Goal: Information Seeking & Learning: Find specific page/section

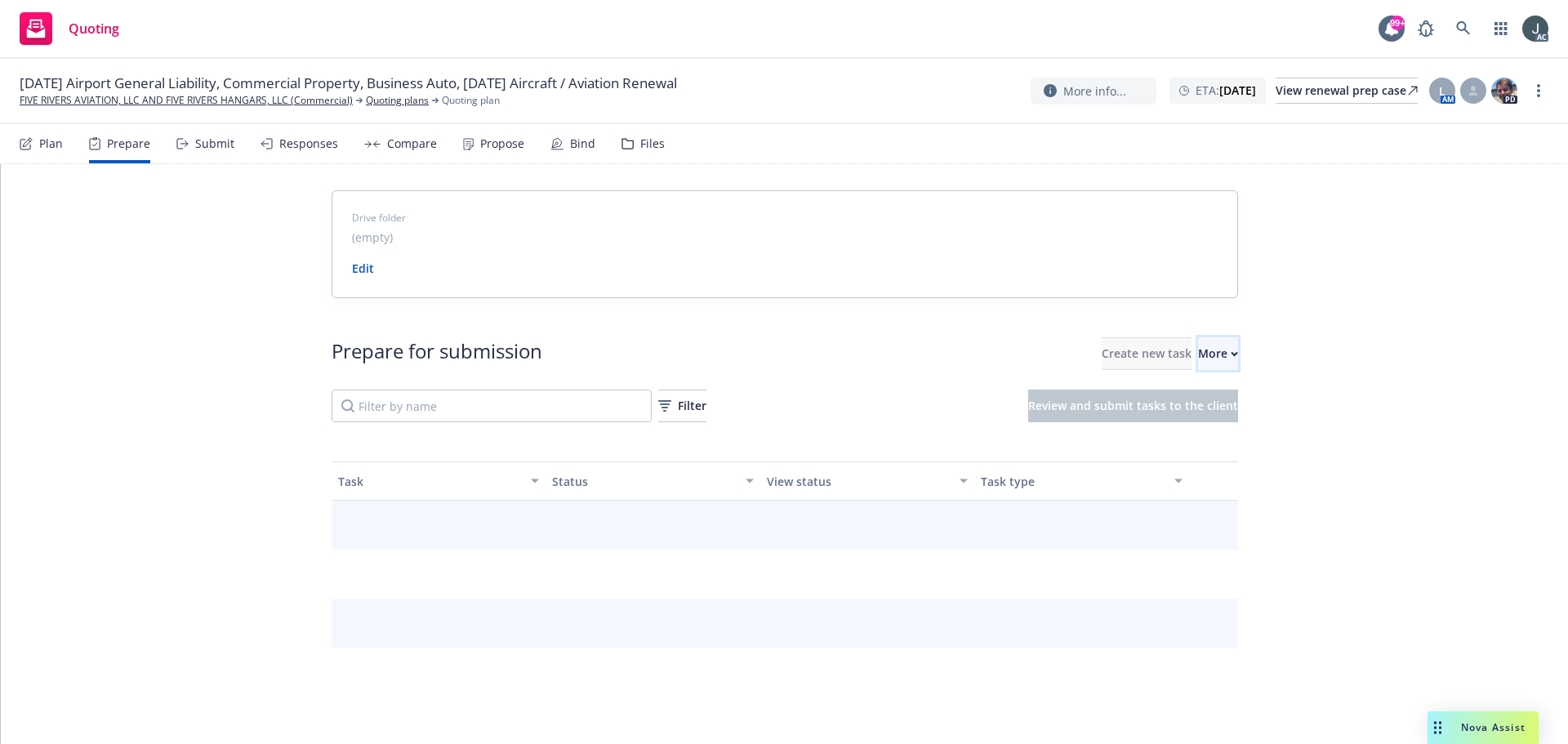
click at [1230, 354] on icon "button" at bounding box center [1234, 353] width 7 height 6
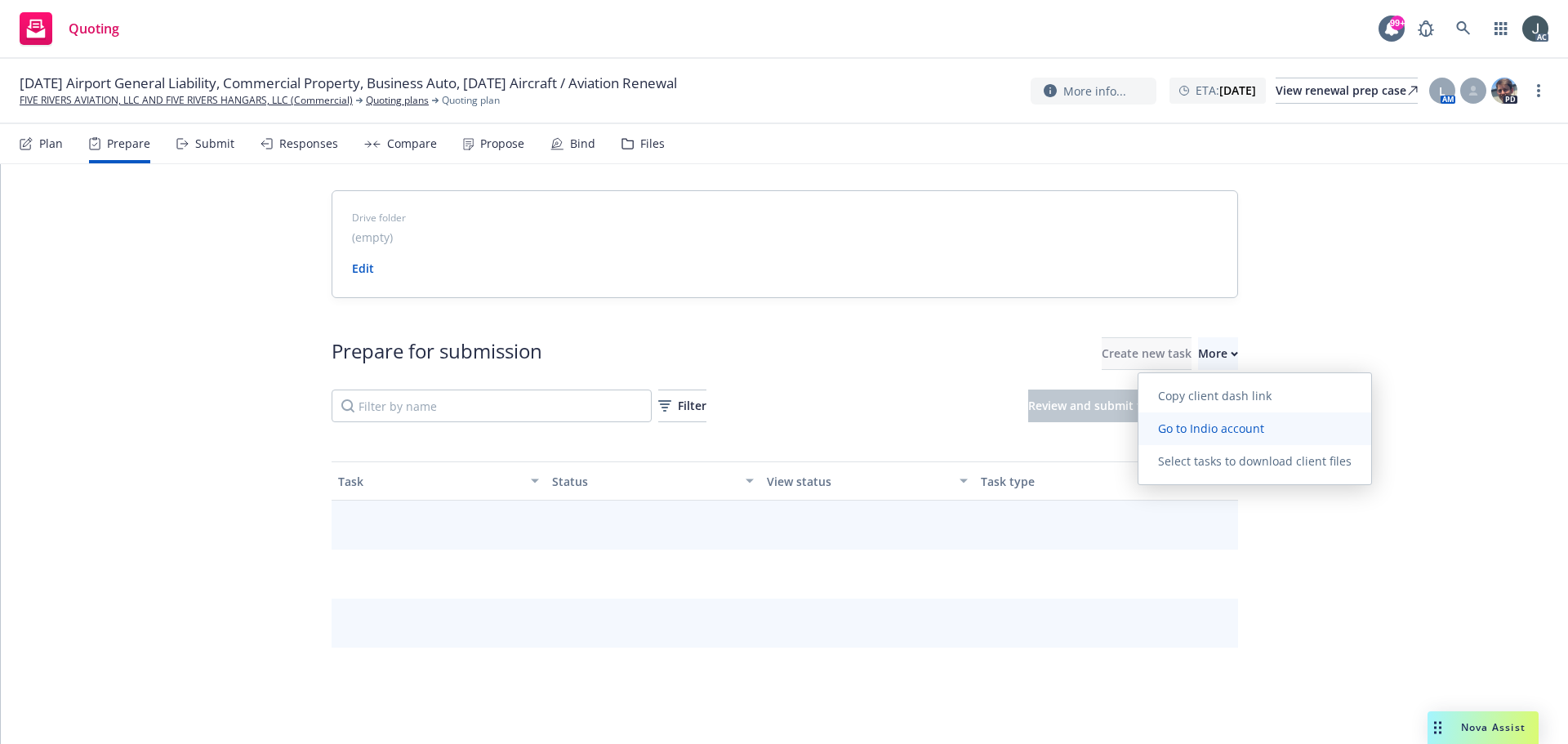
click at [1203, 424] on span "Go to Indio account" at bounding box center [1211, 428] width 146 height 16
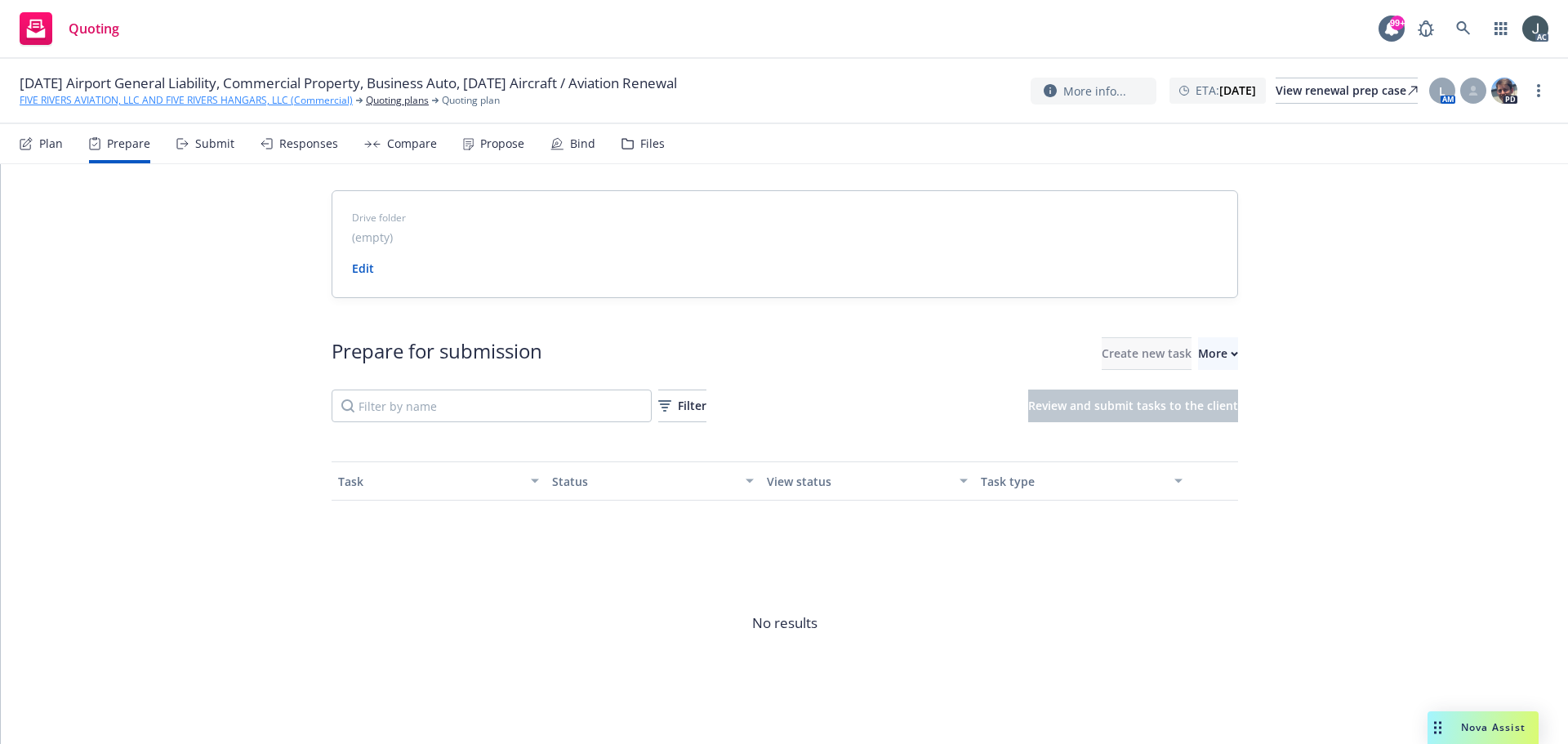
click at [151, 102] on link "FIVE RIVERS AVIATION, LLC AND FIVE RIVERS HANGARS, LLC (Commercial)" at bounding box center [186, 100] width 333 height 15
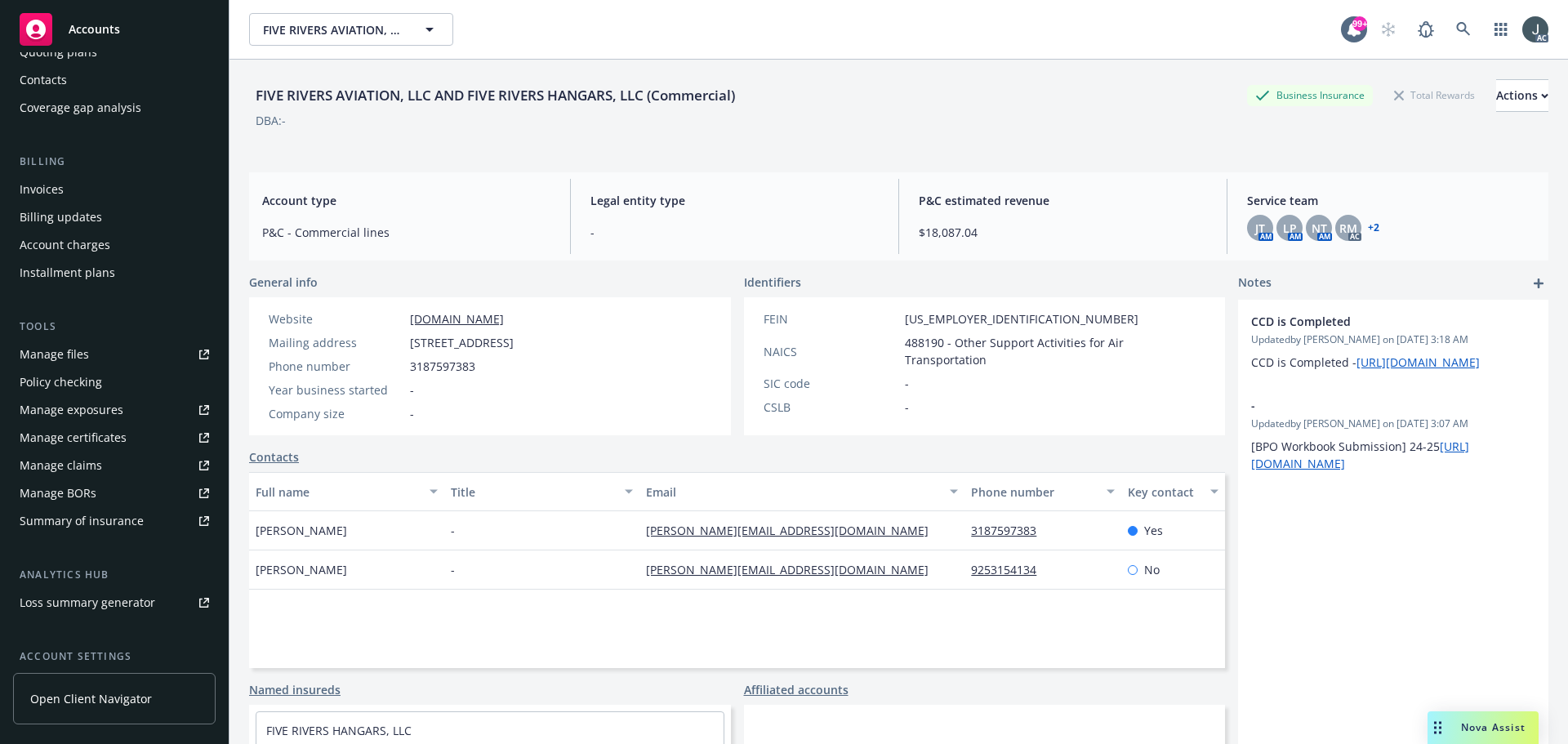
scroll to position [320, 0]
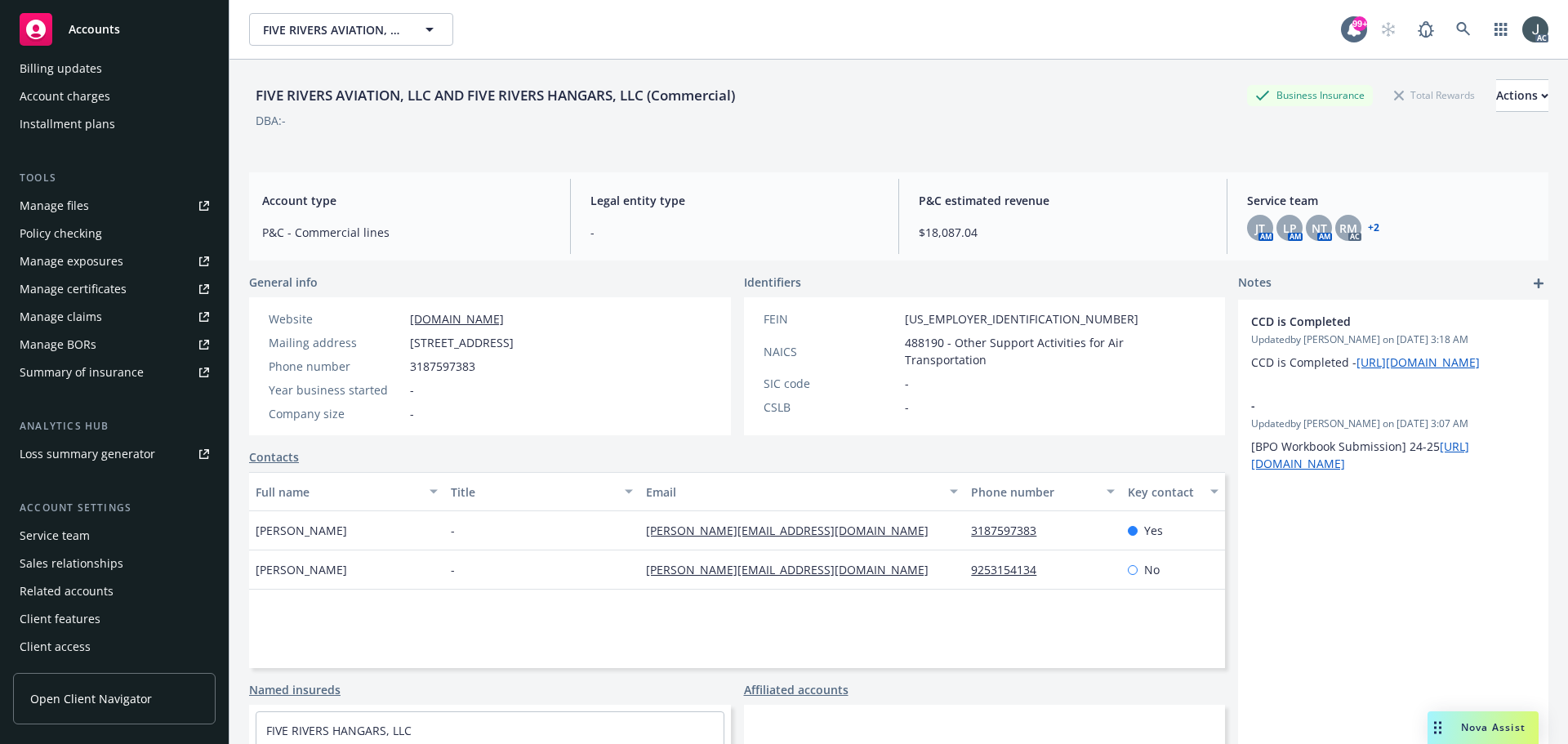
click at [55, 538] on div "Service team" at bounding box center [55, 536] width 70 height 26
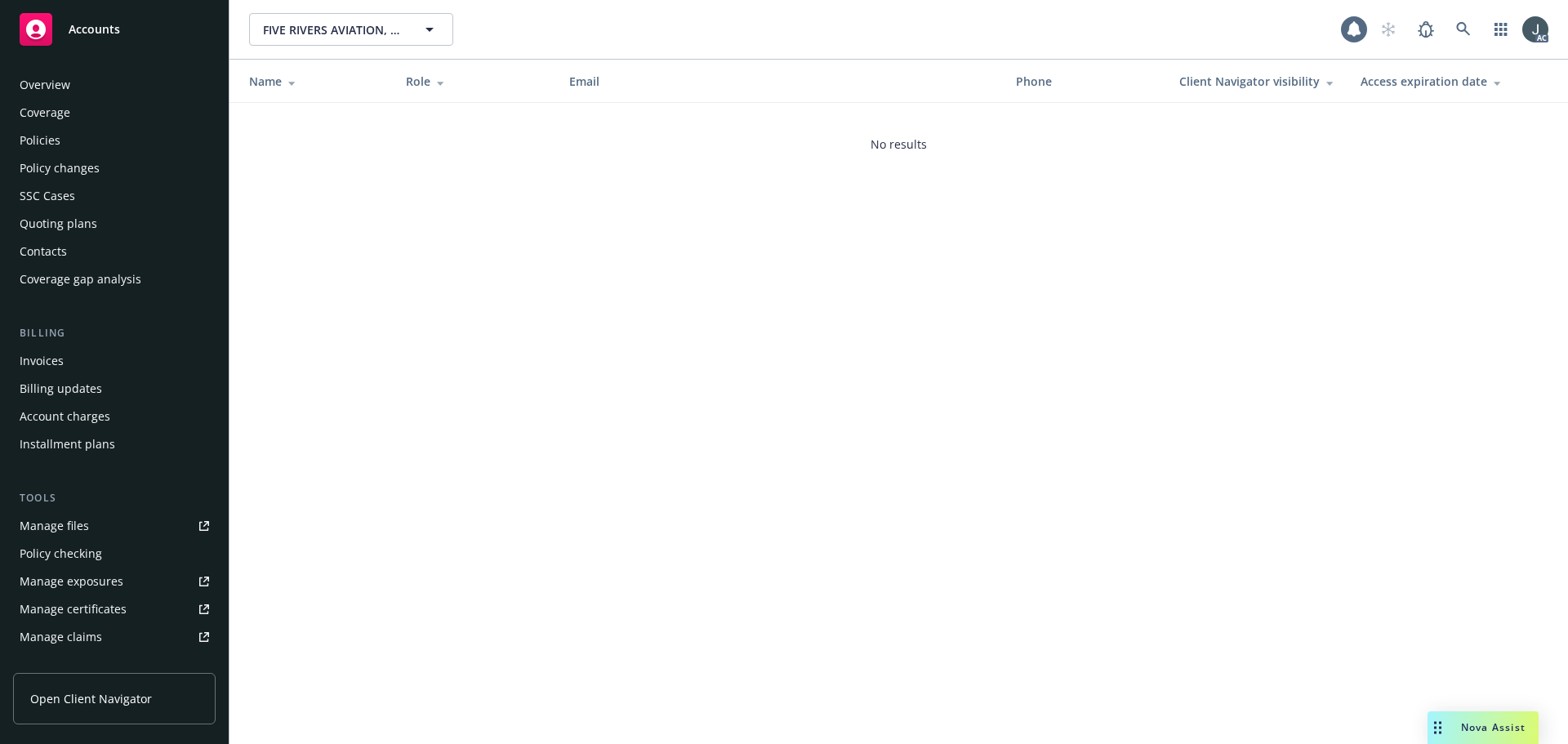
scroll to position [320, 0]
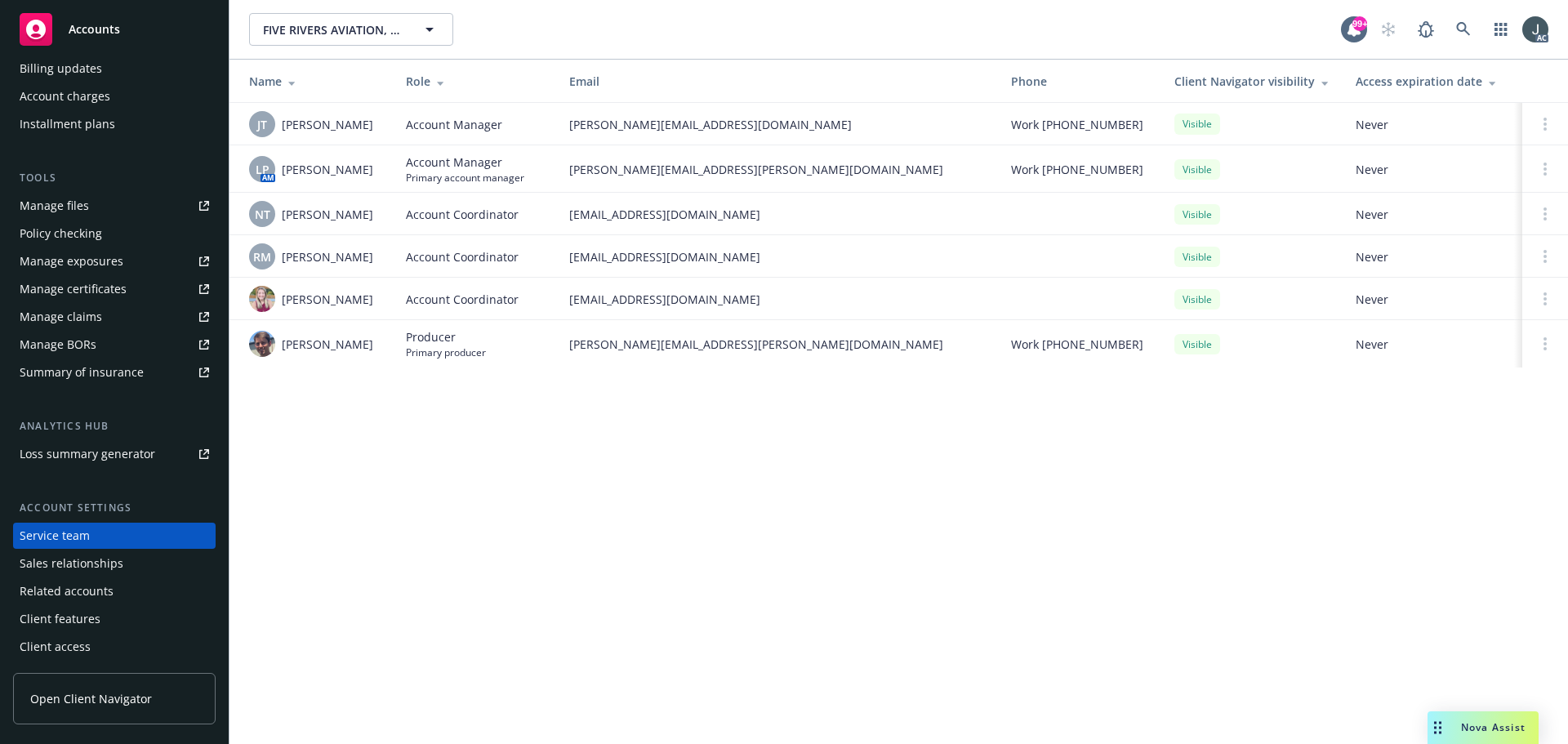
drag, startPoint x: 283, startPoint y: 169, endPoint x: 376, endPoint y: 168, distance: 93.0
click at [376, 168] on div "LP AM Linsey Piotrowski" at bounding box center [314, 169] width 131 height 26
copy span "Linsey Piotrowski"
click at [722, 440] on div "FIVE RIVERS AVIATION, LLC AND FIVE RIVERS HANGARS, LLC (Commercial) FIVE RIVERS…" at bounding box center [898, 372] width 1338 height 744
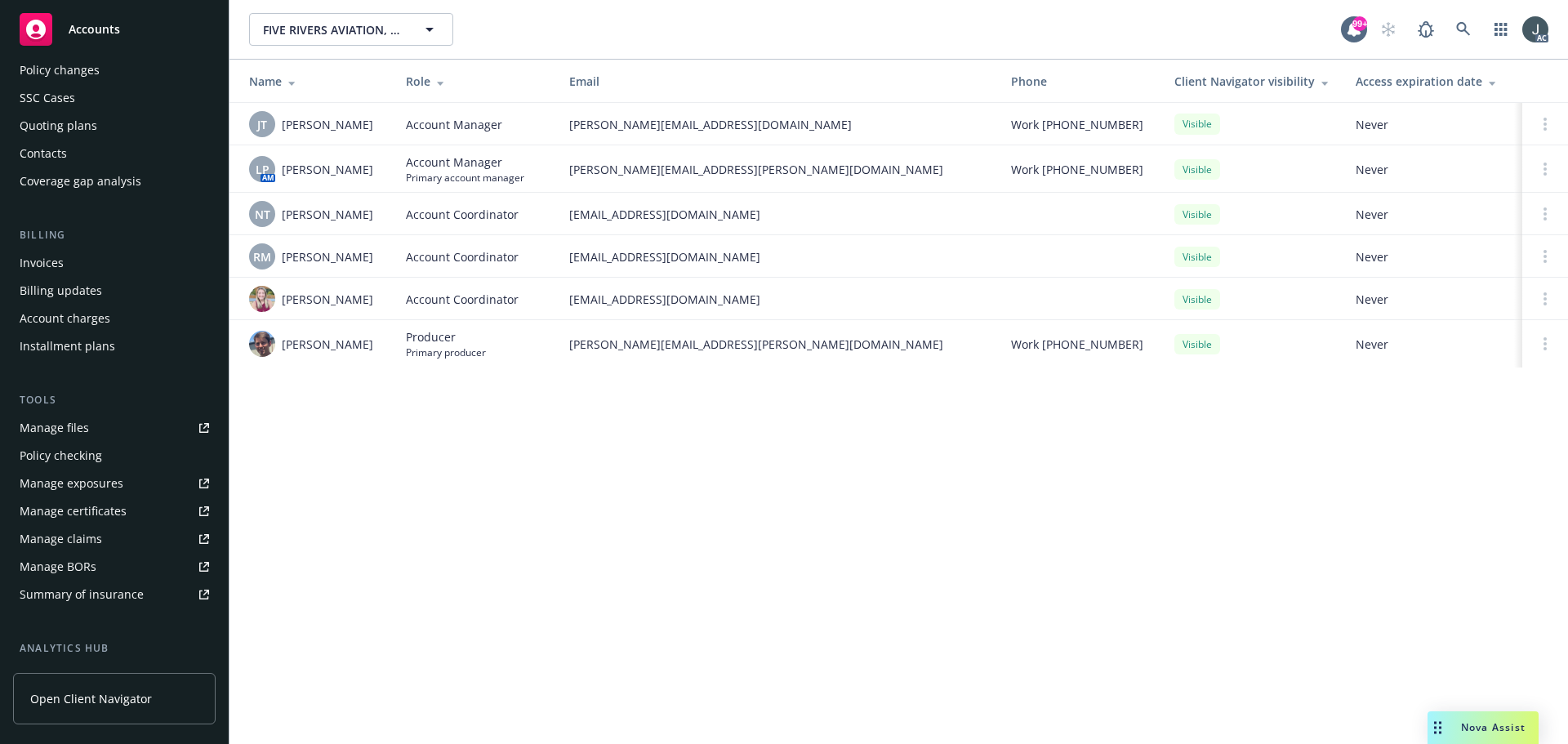
scroll to position [0, 0]
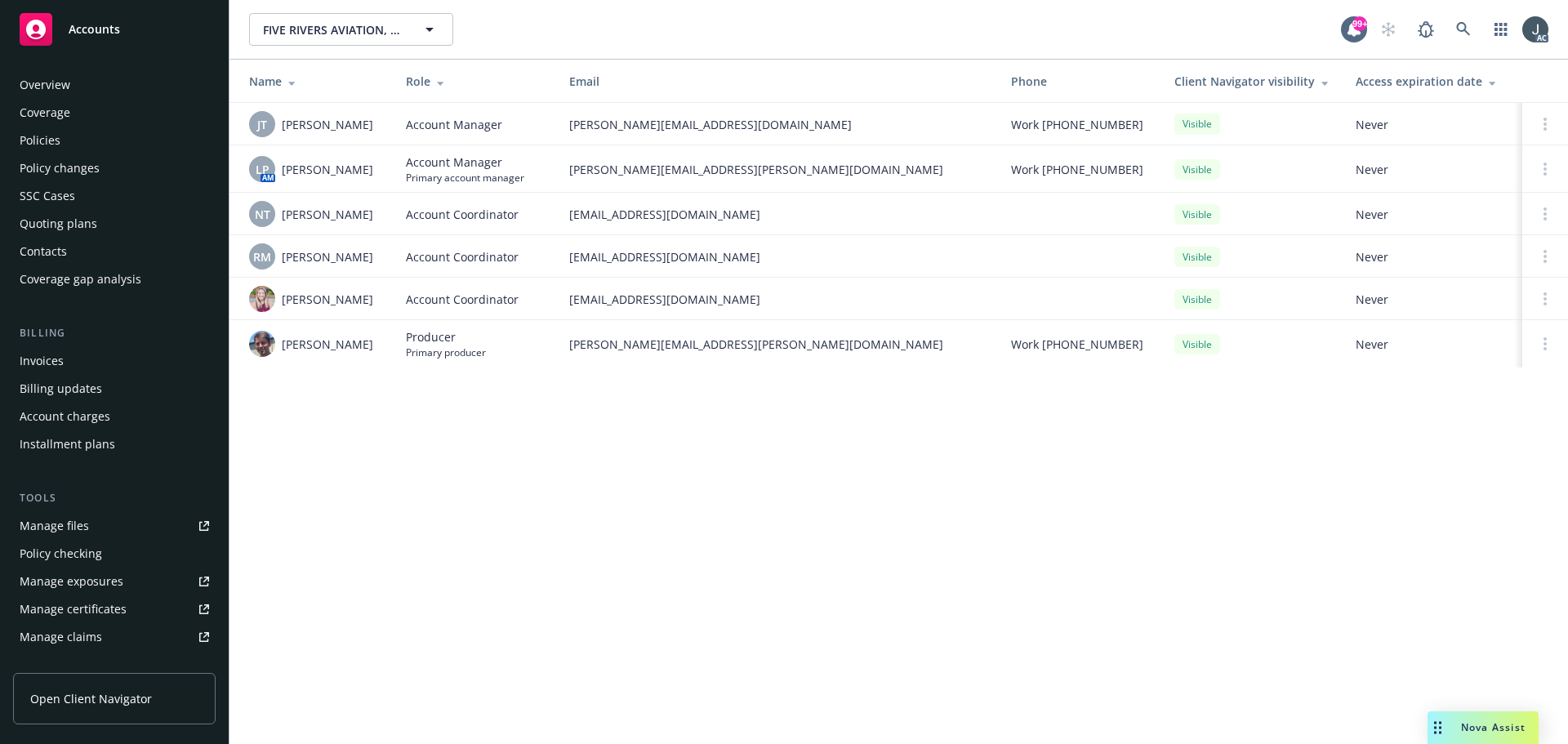
click at [70, 143] on div "Policies" at bounding box center [114, 141] width 189 height 26
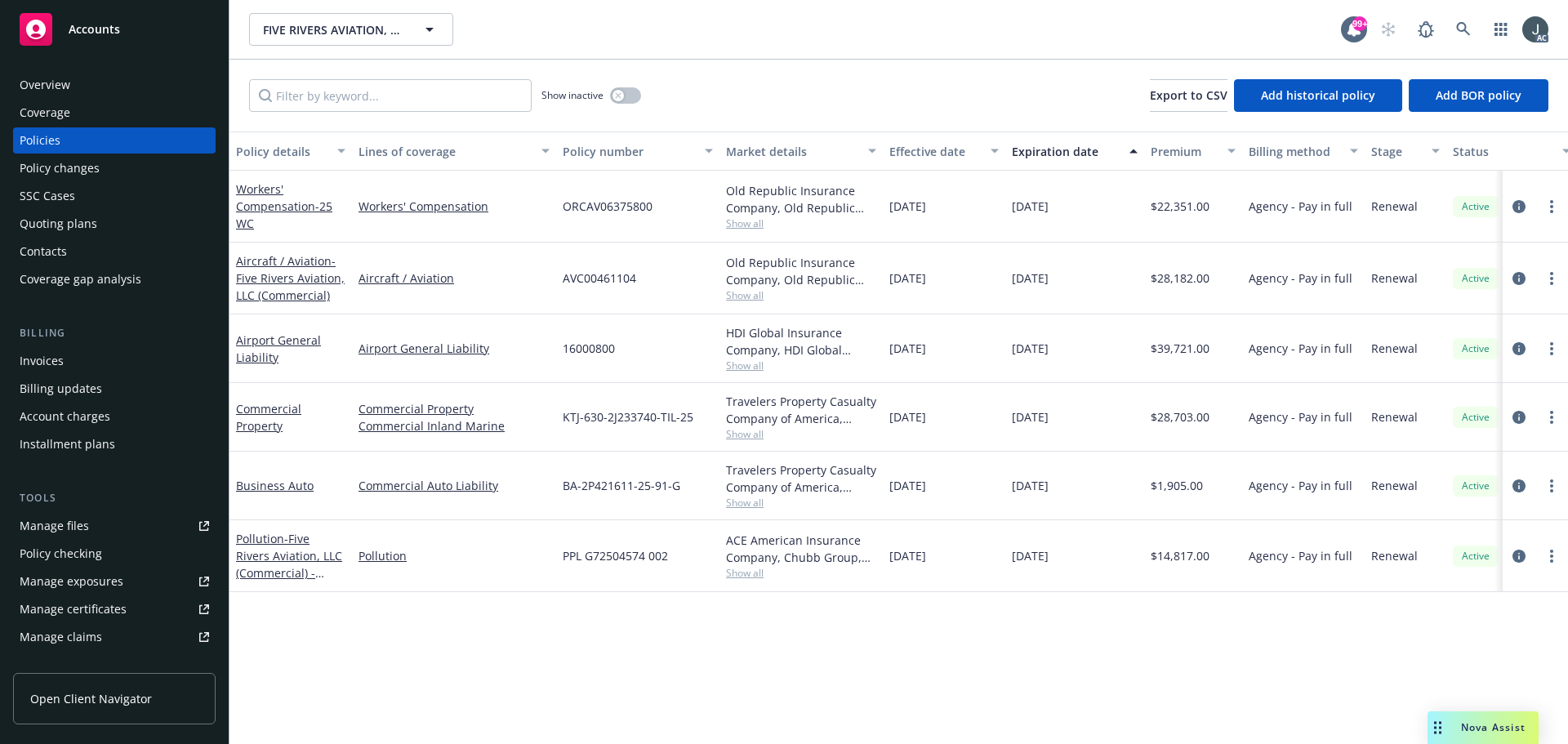
drag, startPoint x: 1009, startPoint y: 275, endPoint x: 1088, endPoint y: 313, distance: 87.7
click at [1088, 313] on div "01/27/2026" at bounding box center [1075, 278] width 139 height 72
copy span "01/27/2026"
drag, startPoint x: 470, startPoint y: 288, endPoint x: 368, endPoint y: 288, distance: 102.0
click at [368, 288] on div "Aircraft / Aviation" at bounding box center [453, 278] width 204 height 72
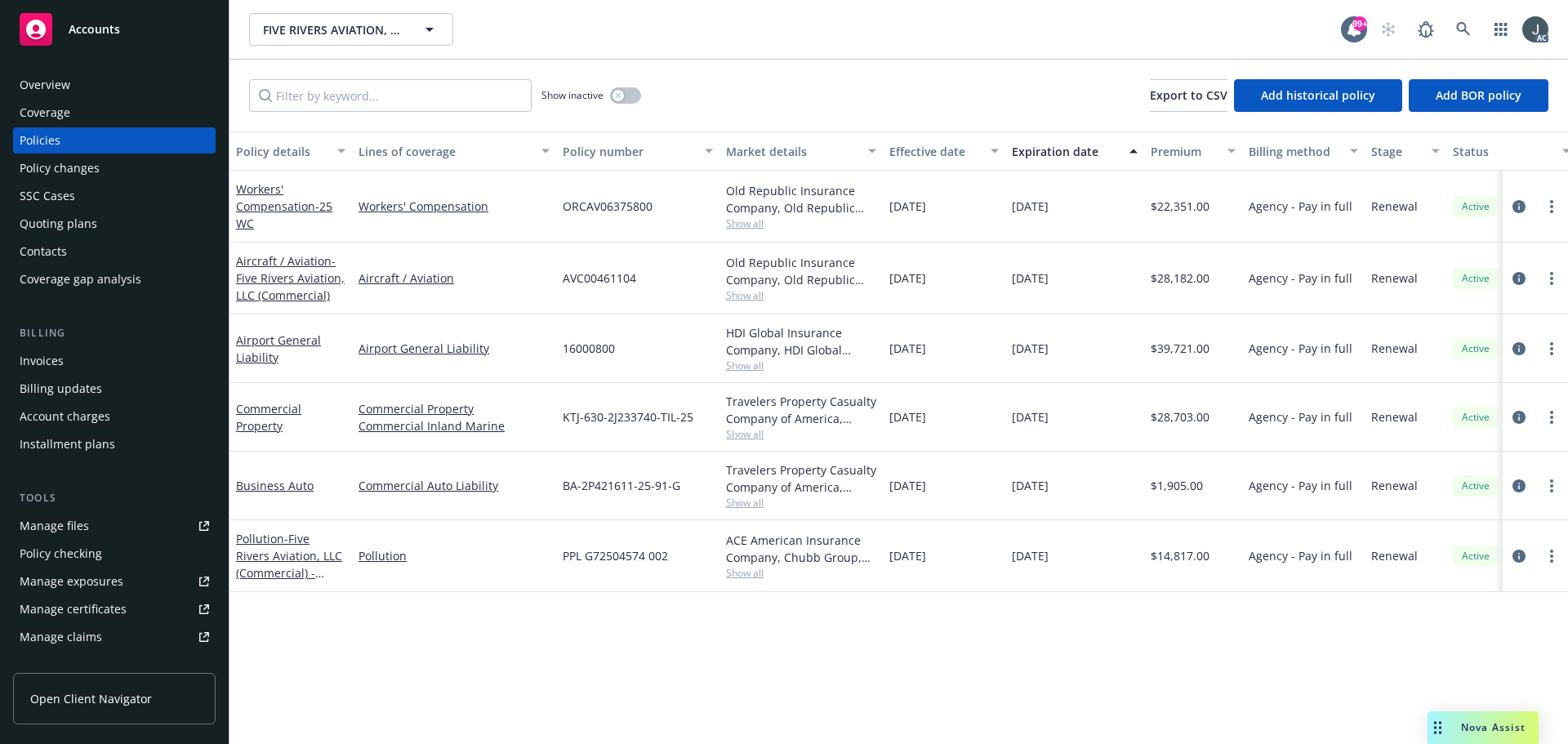
click at [393, 314] on div "Airport General Liability" at bounding box center [453, 348] width 204 height 69
drag, startPoint x: 472, startPoint y: 298, endPoint x: 358, endPoint y: 295, distance: 114.0
click at [358, 295] on div "Aircraft / Aviation" at bounding box center [453, 278] width 204 height 72
copy link "Aircraft / Aviation"
drag, startPoint x: 515, startPoint y: 372, endPoint x: 357, endPoint y: 353, distance: 159.1
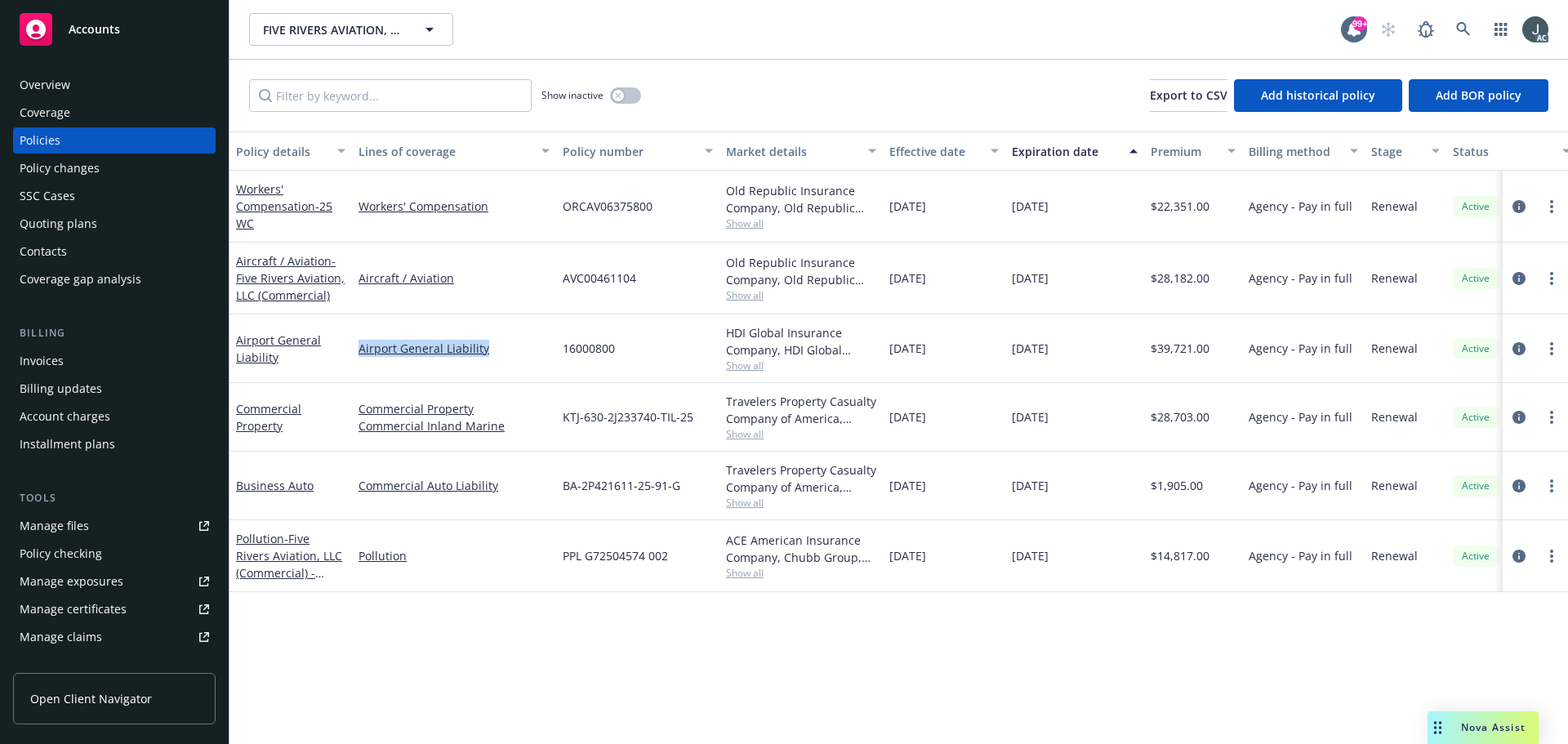
click at [357, 353] on div "Airport General Liability" at bounding box center [453, 348] width 204 height 69
copy link "Airport General Liability"
drag, startPoint x: 297, startPoint y: 440, endPoint x: 234, endPoint y: 410, distance: 69.8
click at [234, 410] on div "Commercial Property" at bounding box center [290, 417] width 122 height 69
copy link "Commercial Property"
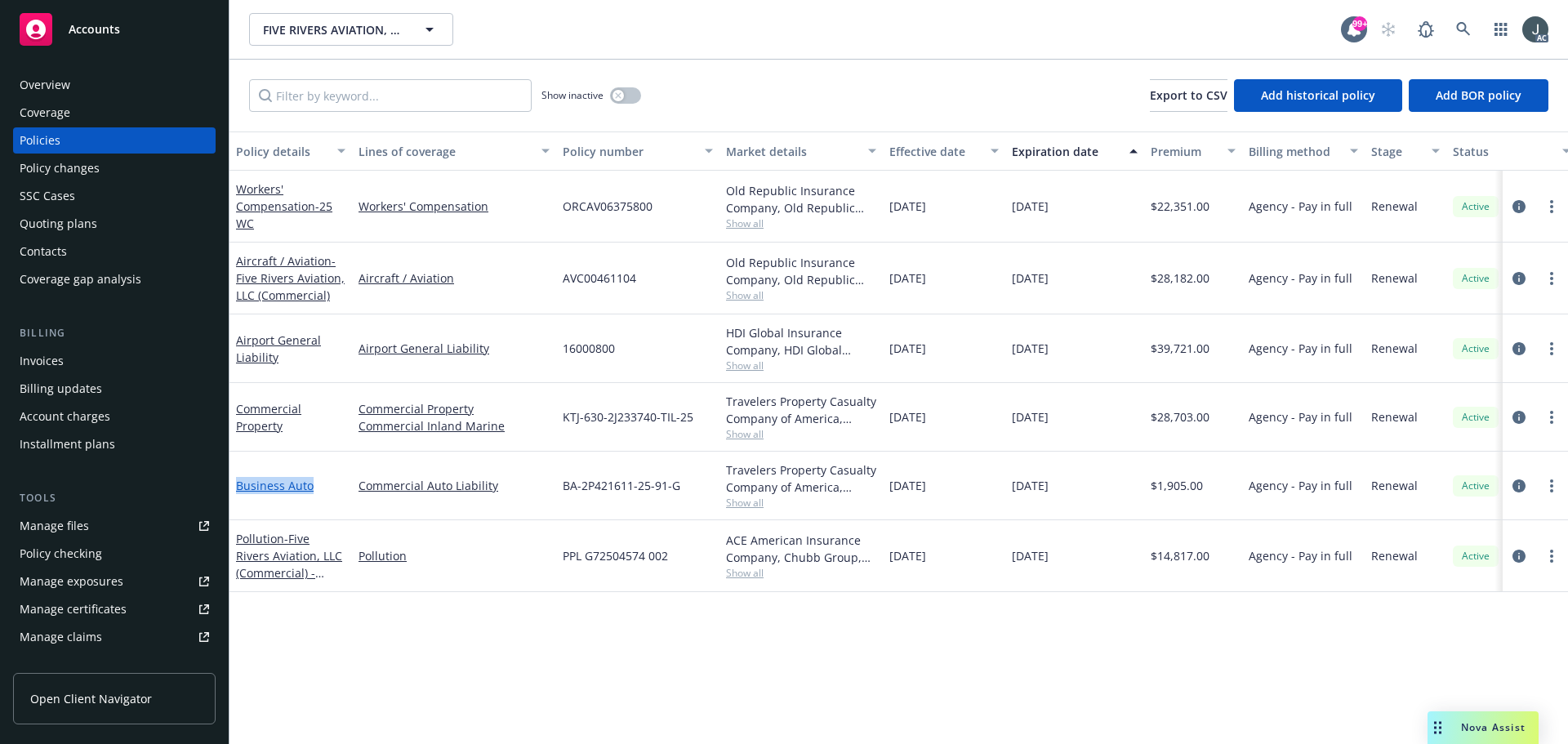
drag, startPoint x: 333, startPoint y: 498, endPoint x: 237, endPoint y: 492, distance: 96.2
click at [237, 492] on div "Business Auto" at bounding box center [290, 486] width 122 height 69
copy link "Business Auto"
click at [1518, 279] on icon "circleInformation" at bounding box center [1519, 279] width 13 height 13
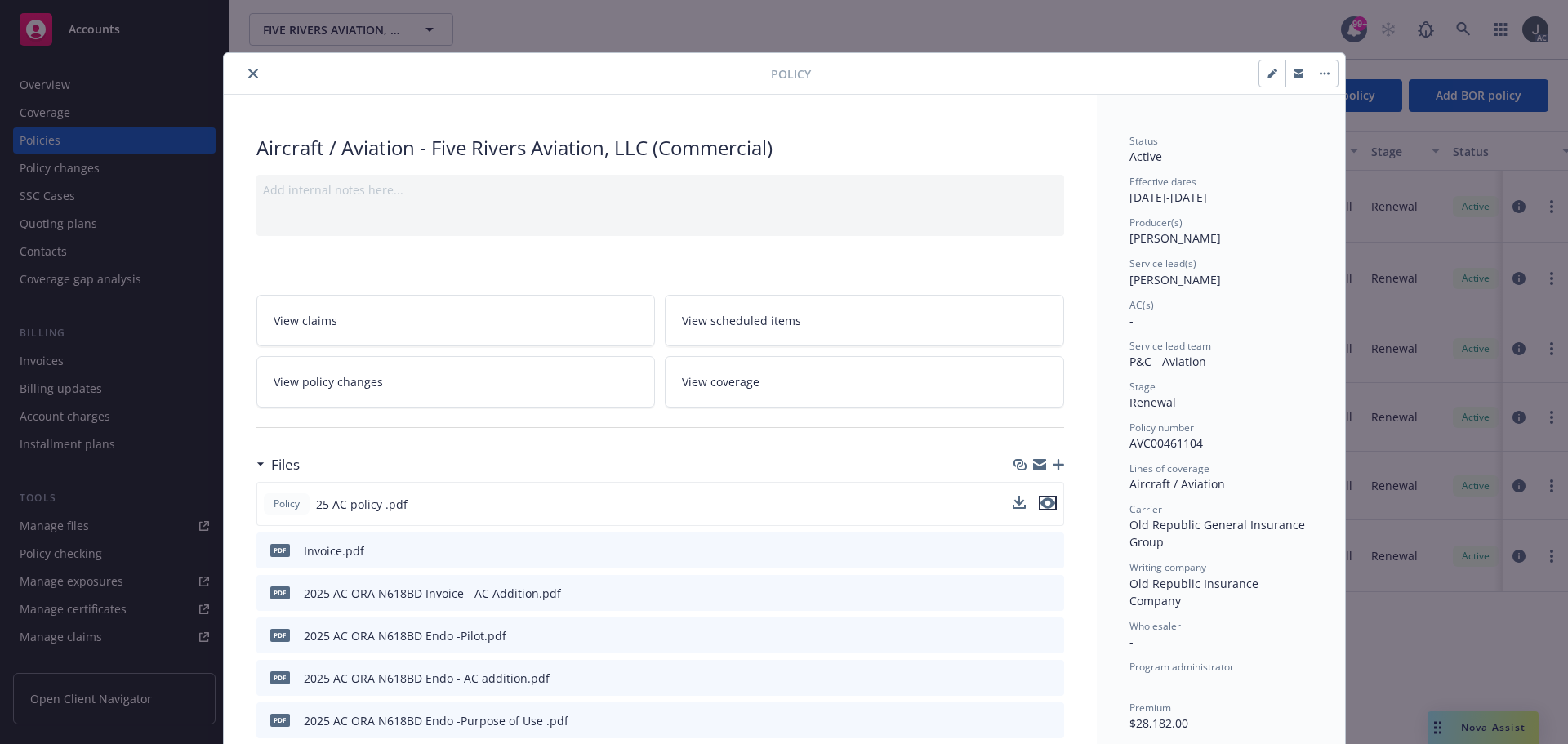
click at [1042, 503] on icon "preview file" at bounding box center [1048, 503] width 15 height 12
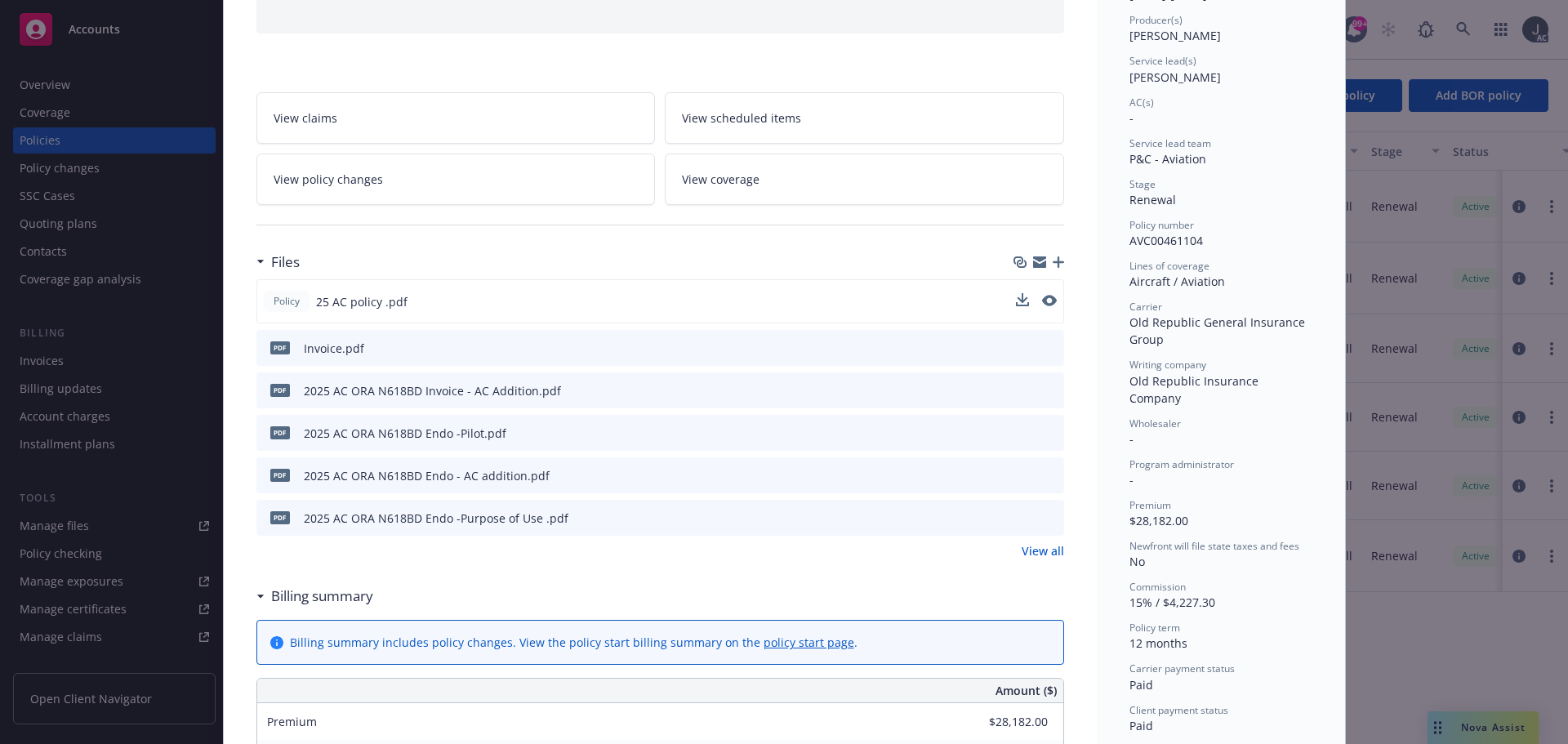
scroll to position [245, 0]
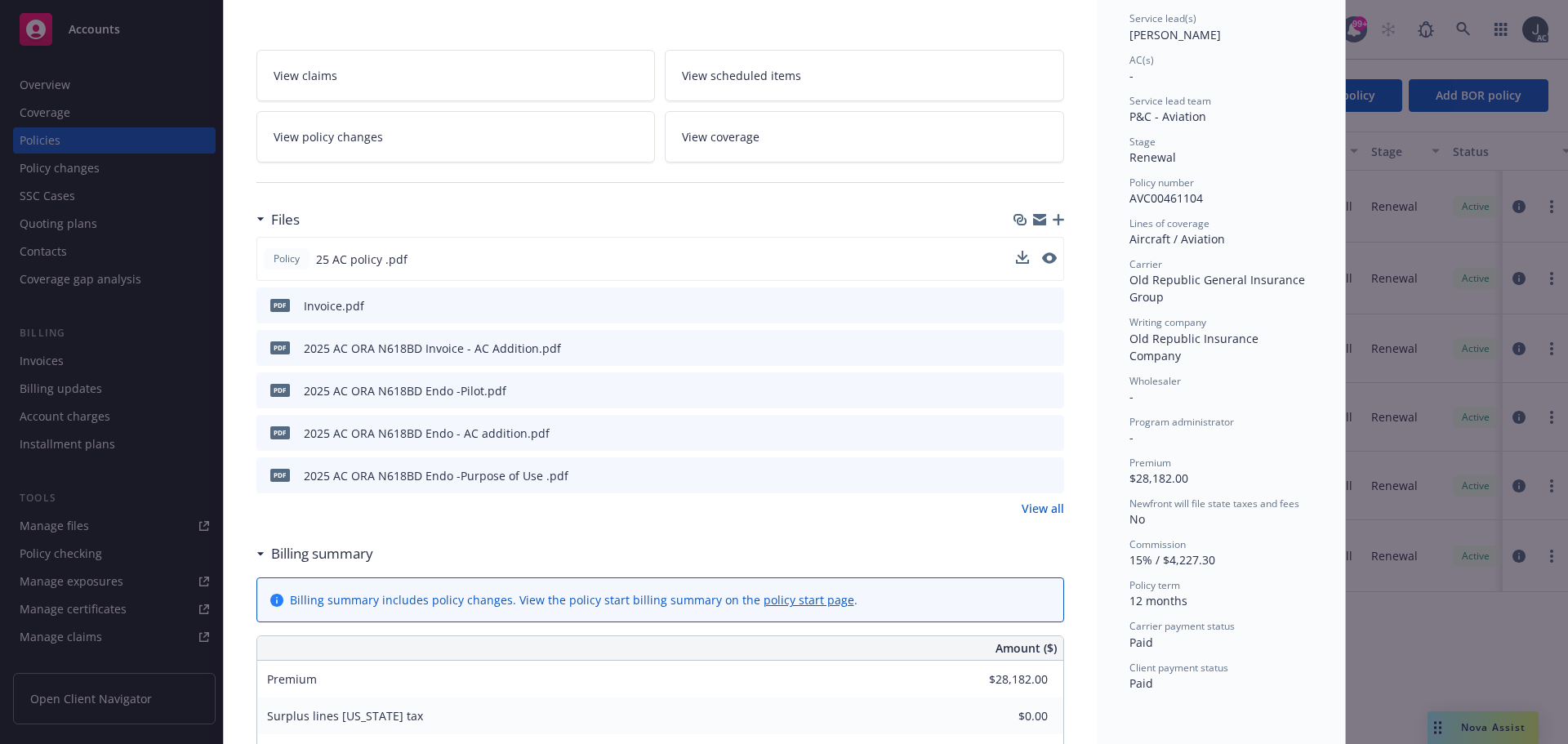
click at [1036, 513] on link "View all" at bounding box center [1042, 508] width 42 height 17
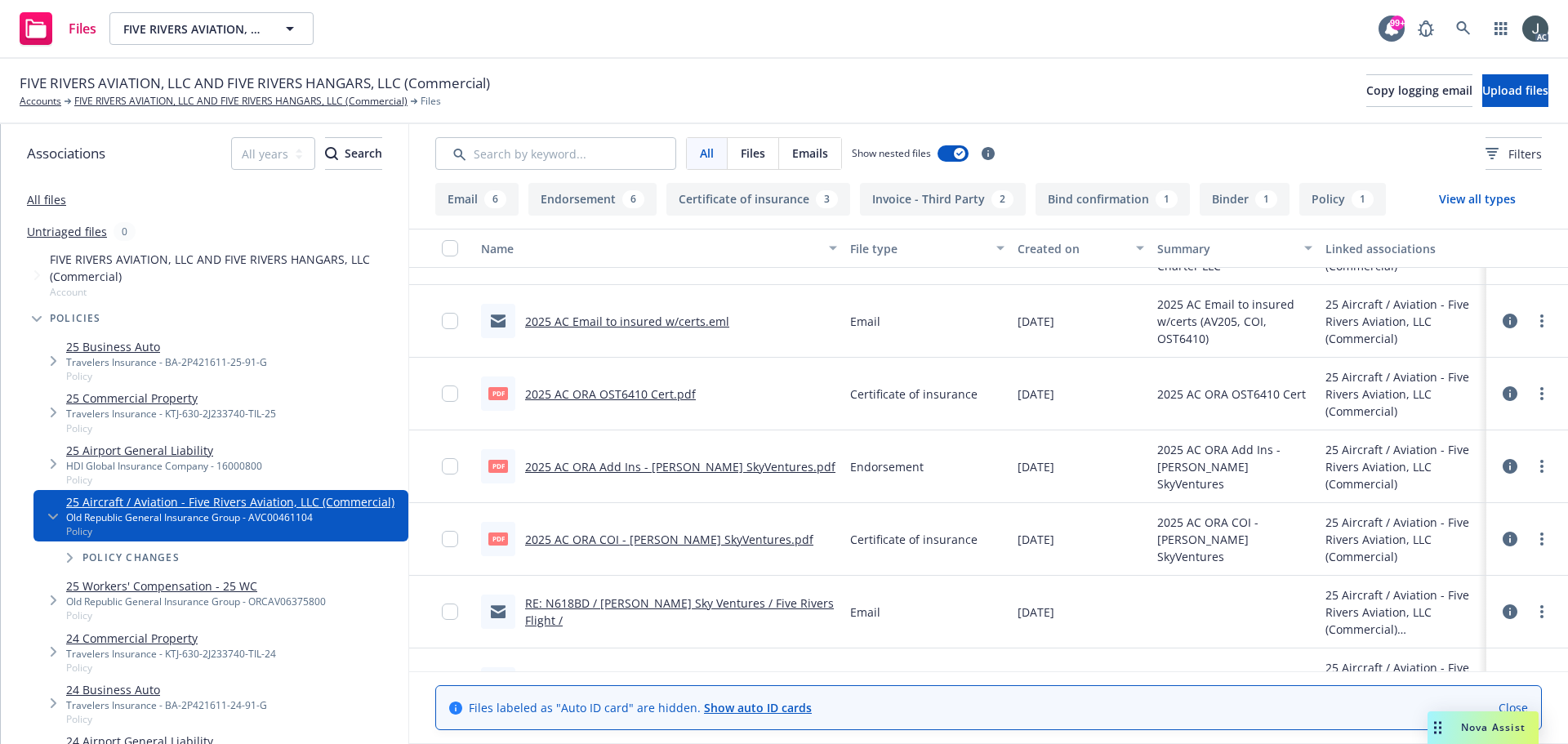
scroll to position [386, 0]
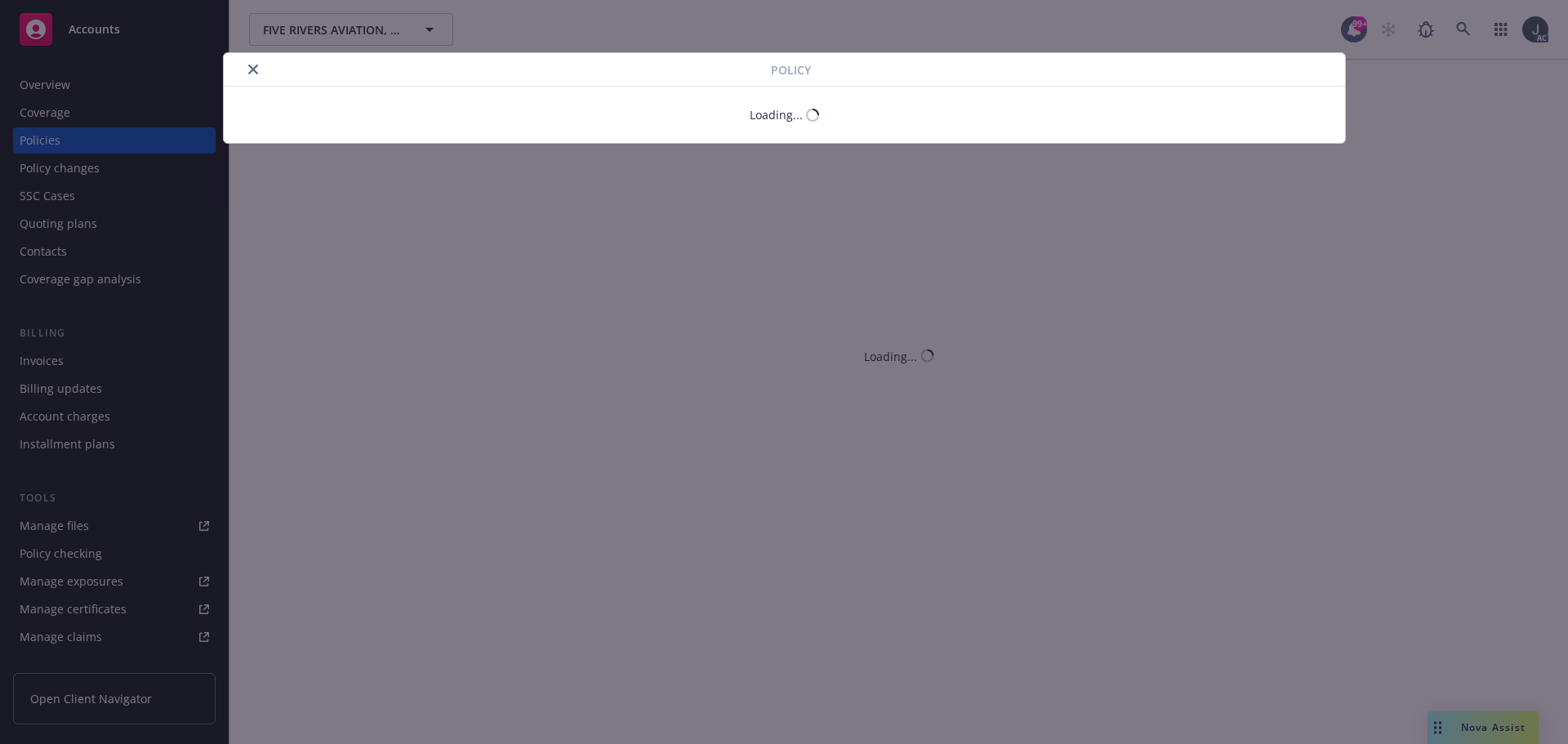
click at [248, 68] on button "close" at bounding box center [253, 70] width 20 height 20
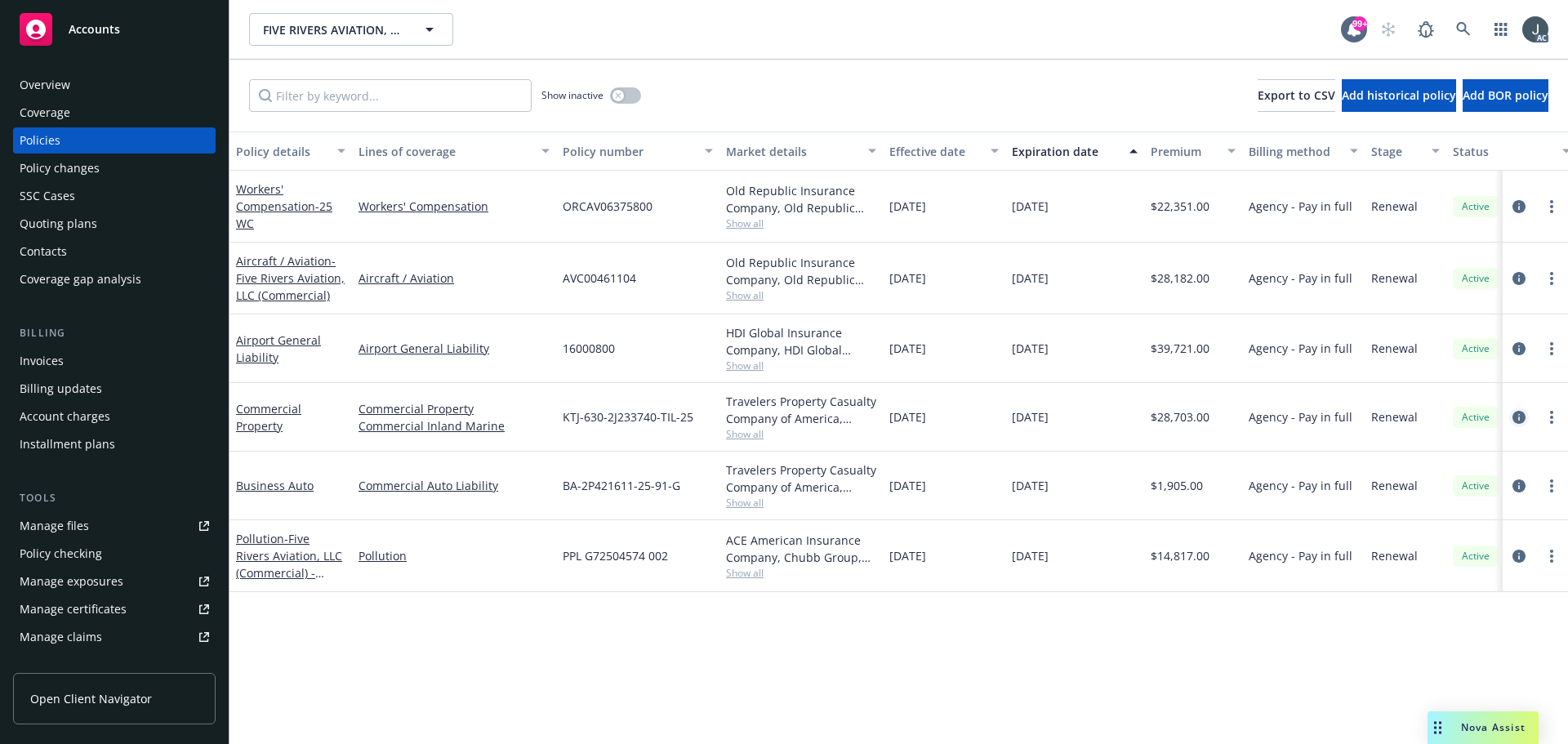
click at [1518, 415] on icon "circleInformation" at bounding box center [1519, 417] width 13 height 13
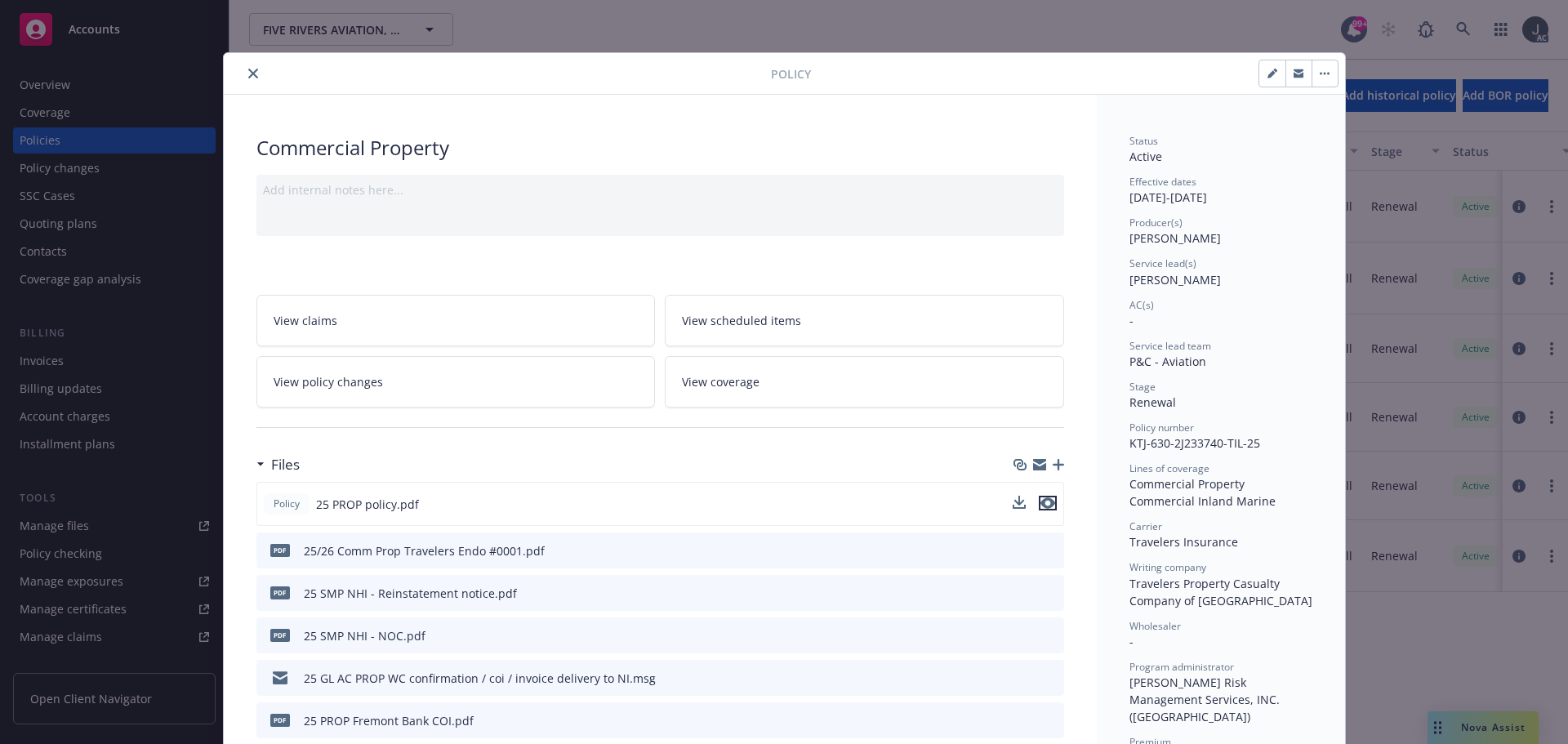
click at [1045, 506] on icon "preview file" at bounding box center [1048, 503] width 15 height 12
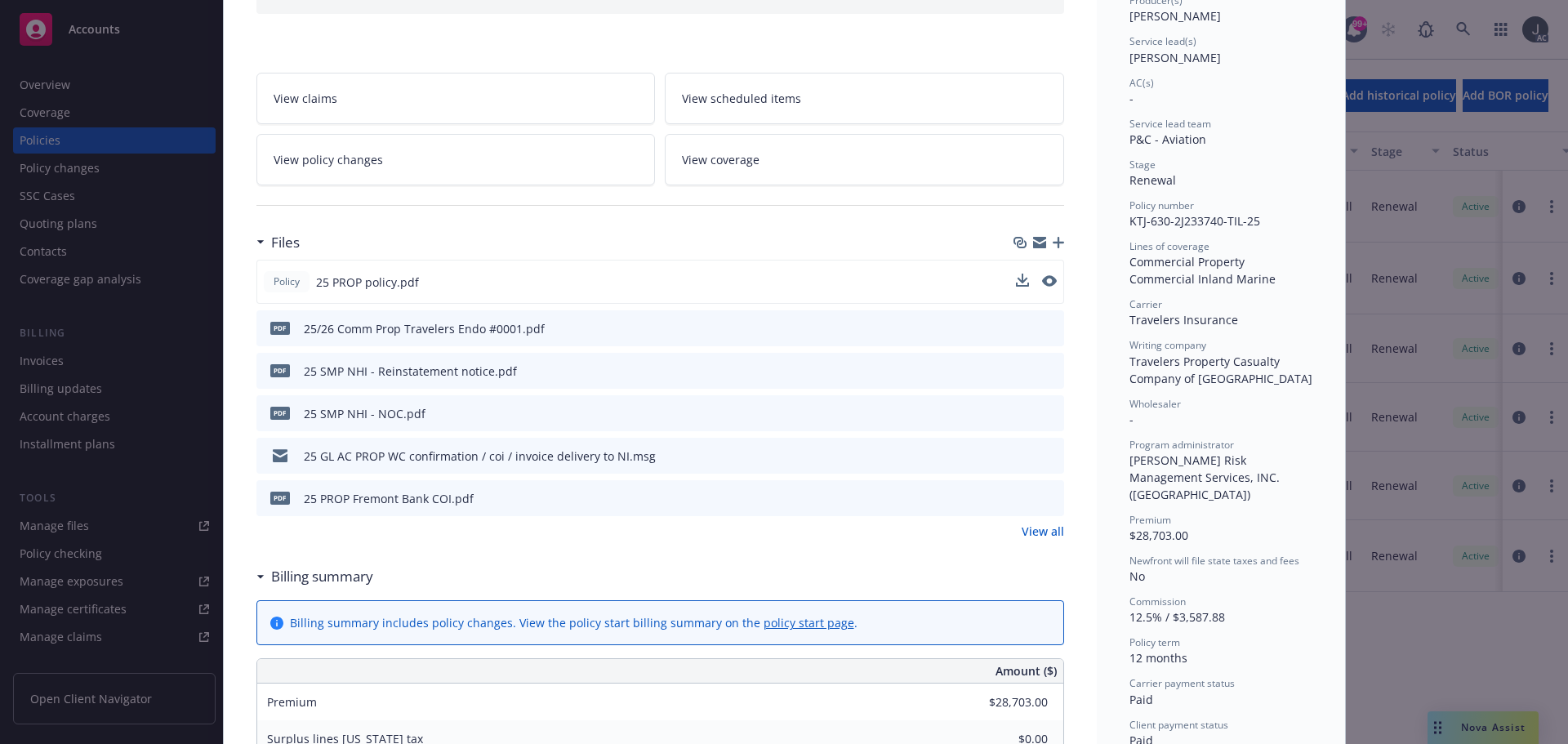
scroll to position [327, 0]
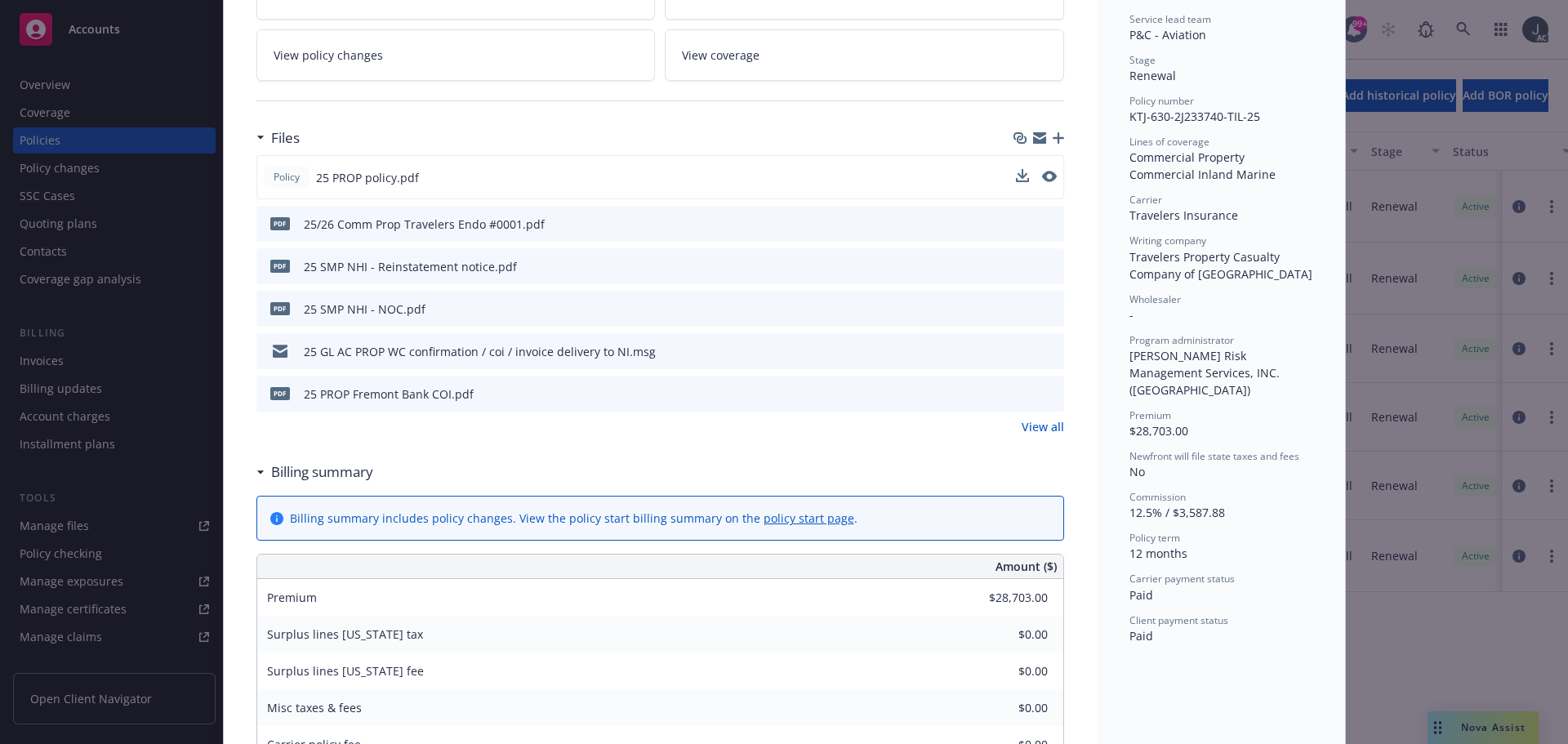
click at [1048, 427] on link "View all" at bounding box center [1042, 426] width 42 height 17
